Goal: Check status

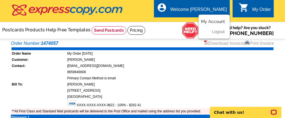
click at [214, 19] on link "My Account" at bounding box center [213, 21] width 24 height 5
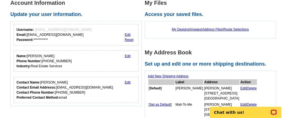
scroll to position [93, 0]
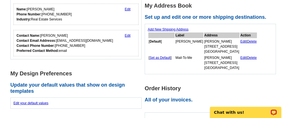
click at [159, 56] on link "Set as Default" at bounding box center [159, 58] width 21 height 4
click at [247, 58] on link "Delete" at bounding box center [252, 58] width 10 height 4
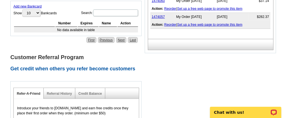
scroll to position [186, 0]
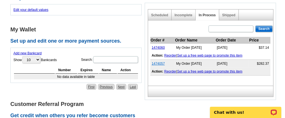
click at [156, 62] on link "1474057" at bounding box center [158, 64] width 13 height 4
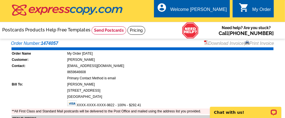
click at [259, 11] on div "My Order" at bounding box center [261, 11] width 19 height 8
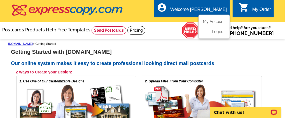
click at [208, 18] on ul "My Account Logout" at bounding box center [213, 27] width 31 height 24
click at [214, 20] on link "My Account" at bounding box center [213, 21] width 24 height 5
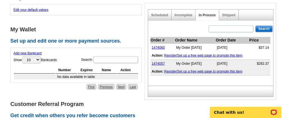
scroll to position [140, 0]
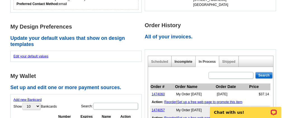
click at [179, 60] on link "Incomplete" at bounding box center [184, 62] width 18 height 4
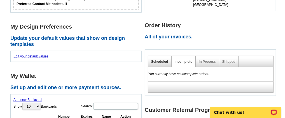
click at [161, 60] on link "Scheduled" at bounding box center [159, 62] width 17 height 4
click at [228, 60] on link "Shipped" at bounding box center [228, 62] width 13 height 4
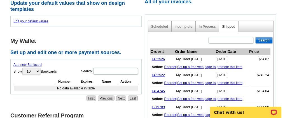
scroll to position [186, 0]
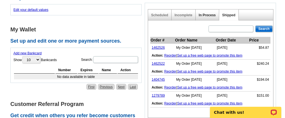
click at [204, 14] on link "In Process" at bounding box center [207, 15] width 17 height 4
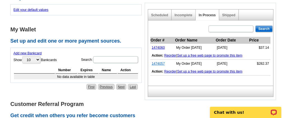
click at [160, 62] on link "1474057" at bounding box center [158, 64] width 13 height 4
